Goal: Task Accomplishment & Management: Manage account settings

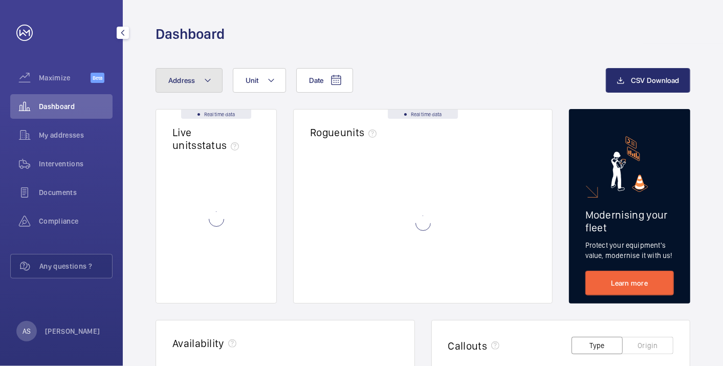
click at [178, 91] on button "Address" at bounding box center [189, 80] width 67 height 25
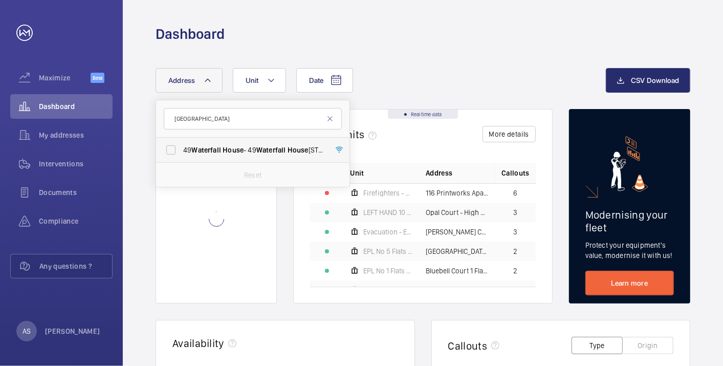
type input "[GEOGRAPHIC_DATA]"
click at [228, 155] on label "[STREET_ADDRESS]" at bounding box center [245, 150] width 178 height 25
click at [181, 155] on input "[STREET_ADDRESS]" at bounding box center [171, 150] width 20 height 20
checkbox input "true"
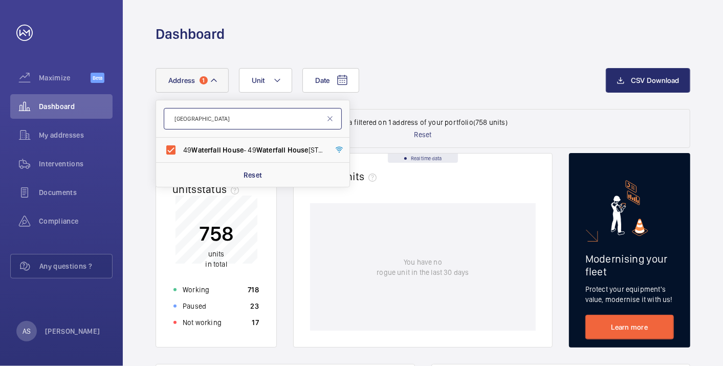
drag, startPoint x: 216, startPoint y: 118, endPoint x: 253, endPoint y: 119, distance: 37.4
click at [221, 118] on input "[GEOGRAPHIC_DATA]" at bounding box center [253, 118] width 178 height 21
drag, startPoint x: 259, startPoint y: 119, endPoint x: 103, endPoint y: 106, distance: 156.1
click at [103, 106] on mat-sidenav-content "Maximize Beta Dashboard My addresses Interventions Documents Compliance Any que…" at bounding box center [361, 183] width 723 height 366
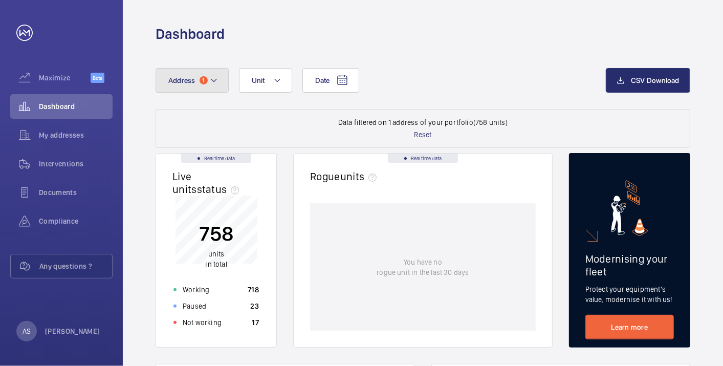
drag, startPoint x: 170, startPoint y: 80, endPoint x: 187, endPoint y: 98, distance: 24.2
click at [171, 80] on span "Address" at bounding box center [181, 80] width 27 height 8
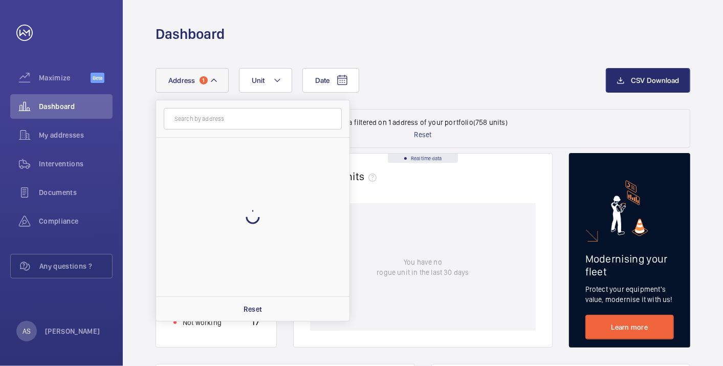
click at [202, 114] on input "text" at bounding box center [253, 118] width 178 height 21
type input "NW96GB 15R41YI/SK"
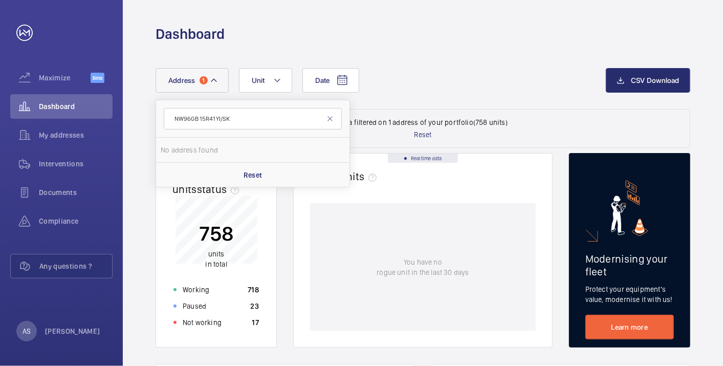
drag, startPoint x: 249, startPoint y: 122, endPoint x: 120, endPoint y: 112, distance: 129.4
click at [120, 112] on mat-sidenav-content "Maximize Beta Dashboard My addresses Interventions Documents Compliance Any que…" at bounding box center [361, 183] width 723 height 366
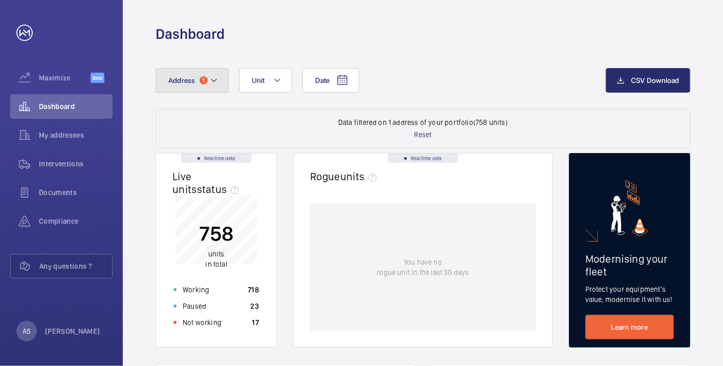
click at [192, 84] on button "Address 1" at bounding box center [192, 80] width 73 height 25
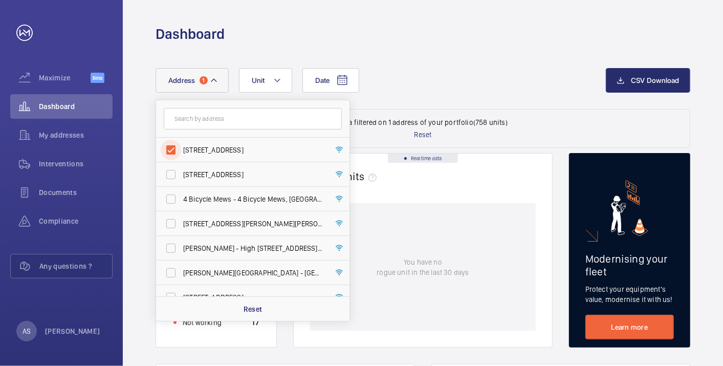
drag, startPoint x: 168, startPoint y: 150, endPoint x: 207, endPoint y: 120, distance: 49.2
click at [169, 150] on input "[STREET_ADDRESS]" at bounding box center [171, 150] width 20 height 20
checkbox input "false"
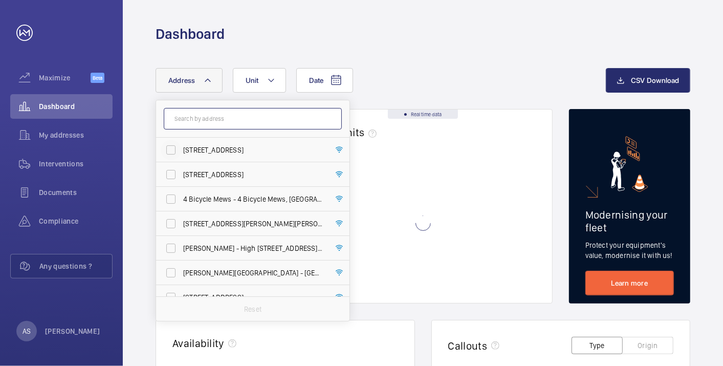
click at [209, 109] on input "text" at bounding box center [253, 118] width 178 height 21
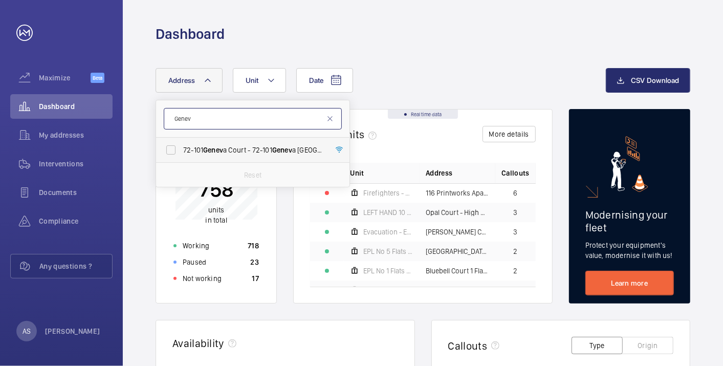
type input "Genev"
click at [262, 156] on label "72-101 Genev a Court - 72-101 [GEOGRAPHIC_DATA]" at bounding box center [245, 150] width 178 height 25
click at [181, 156] on input "72-101 Genev a Court - 72-101 [GEOGRAPHIC_DATA]" at bounding box center [171, 150] width 20 height 20
checkbox input "true"
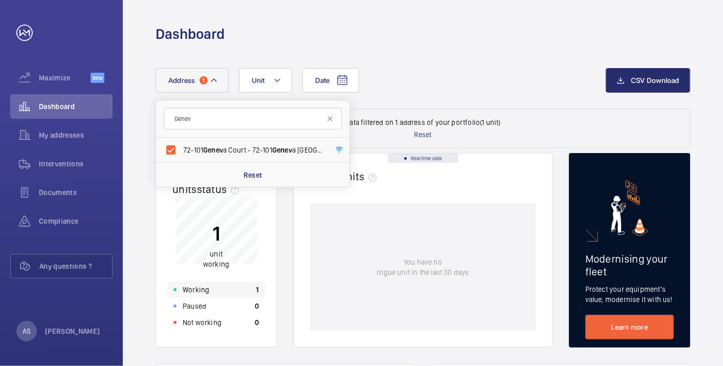
click at [223, 288] on div "Working 1" at bounding box center [216, 289] width 98 height 16
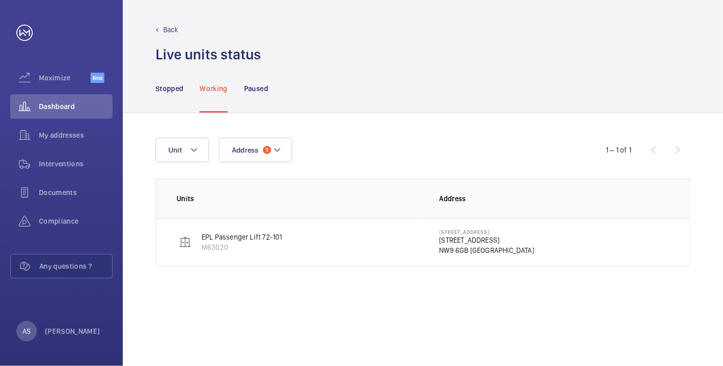
click at [494, 236] on p "[STREET_ADDRESS]" at bounding box center [486, 240] width 95 height 10
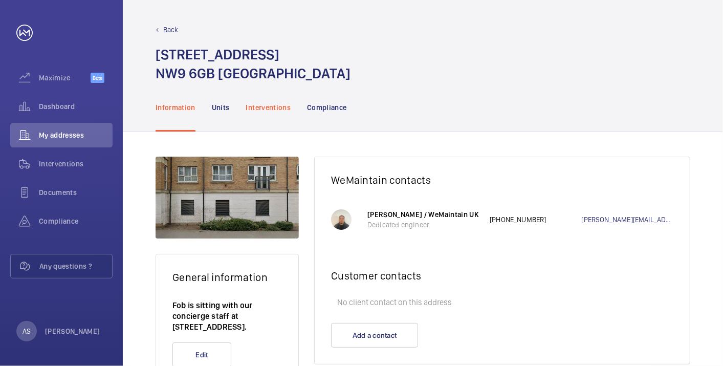
click at [263, 94] on div "Interventions" at bounding box center [268, 107] width 45 height 49
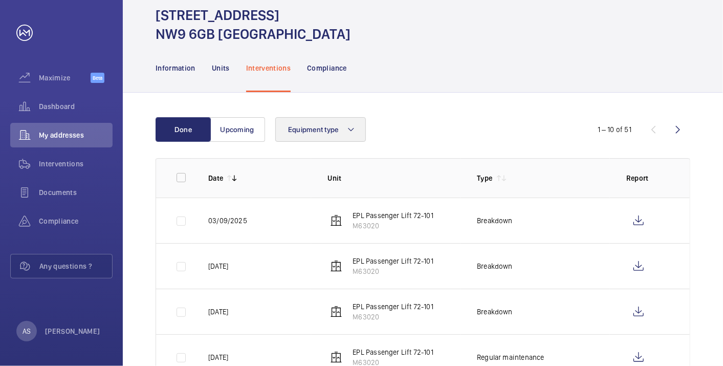
scroll to position [57, 0]
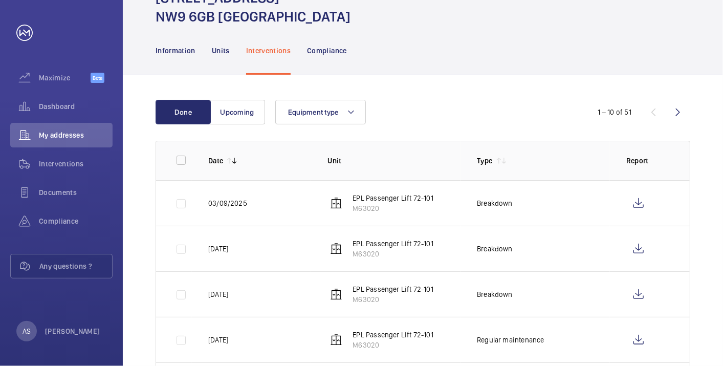
drag, startPoint x: 486, startPoint y: 102, endPoint x: 489, endPoint y: 137, distance: 34.9
click at [486, 102] on div "Equipment type" at bounding box center [421, 112] width 292 height 25
